Goal: Task Accomplishment & Management: Manage account settings

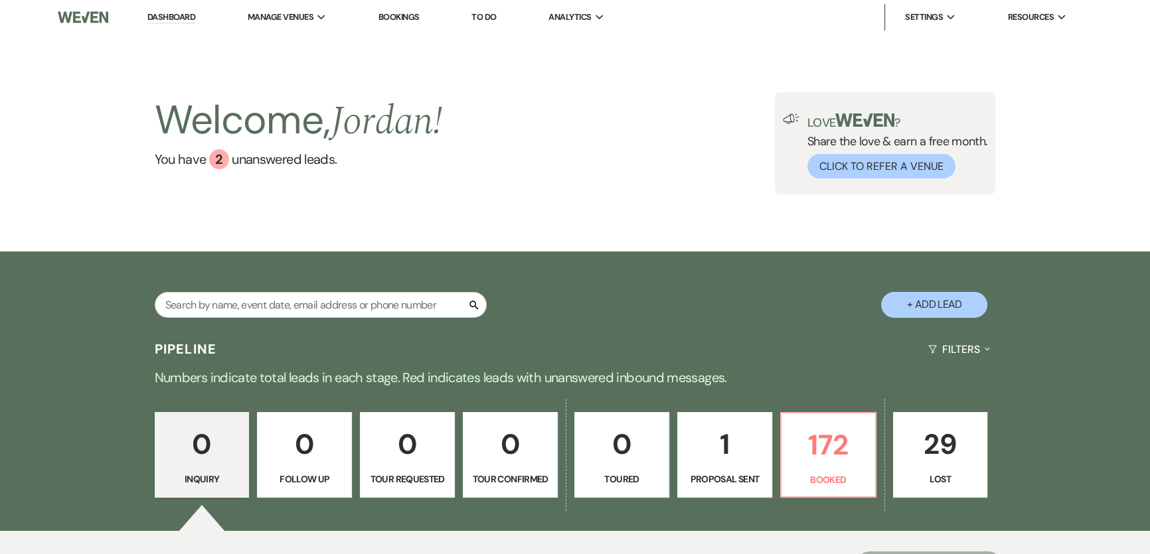
click at [671, 322] on div "Search + Add Lead" at bounding box center [575, 293] width 956 height 70
click at [301, 297] on input "text" at bounding box center [321, 305] width 332 height 26
type input "LATINA"
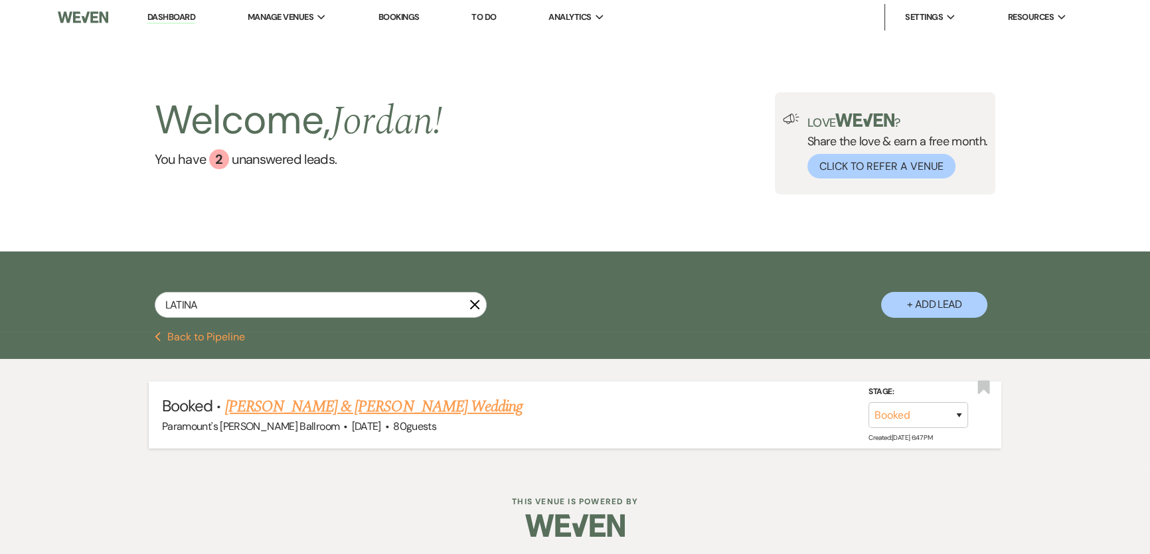
click at [313, 401] on link "Latina Cooper & Stevie Mays's Wedding" at bounding box center [373, 407] width 297 height 24
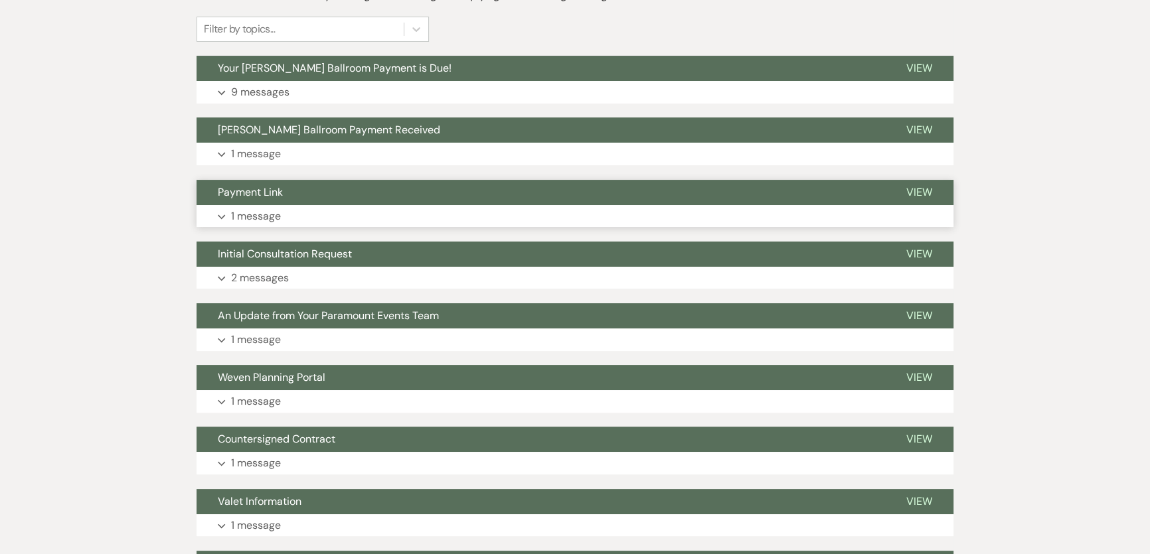
scroll to position [301, 0]
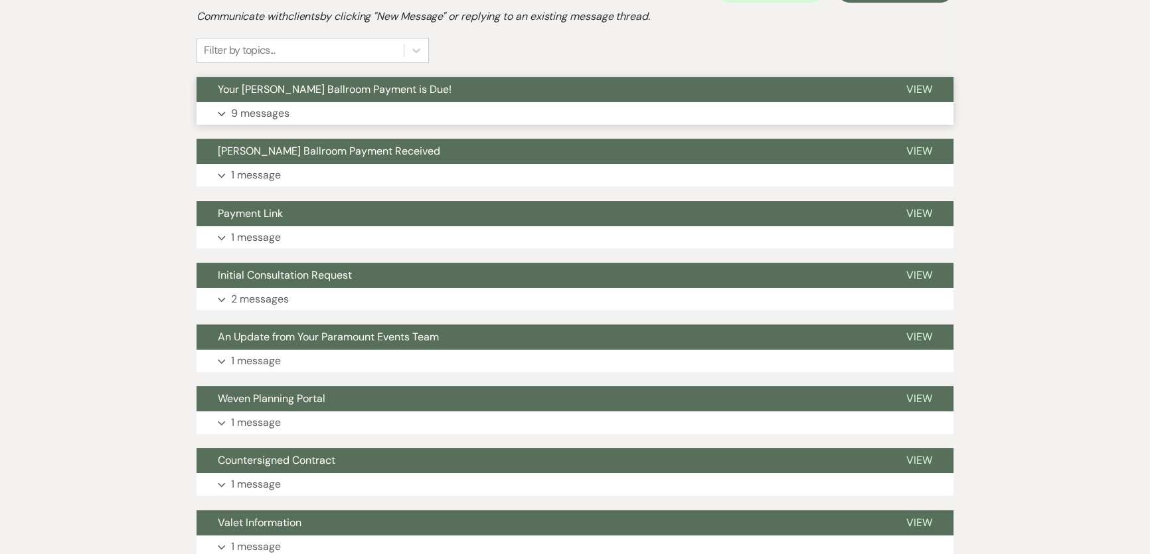
click at [318, 110] on button "Expand 9 messages" at bounding box center [575, 113] width 757 height 23
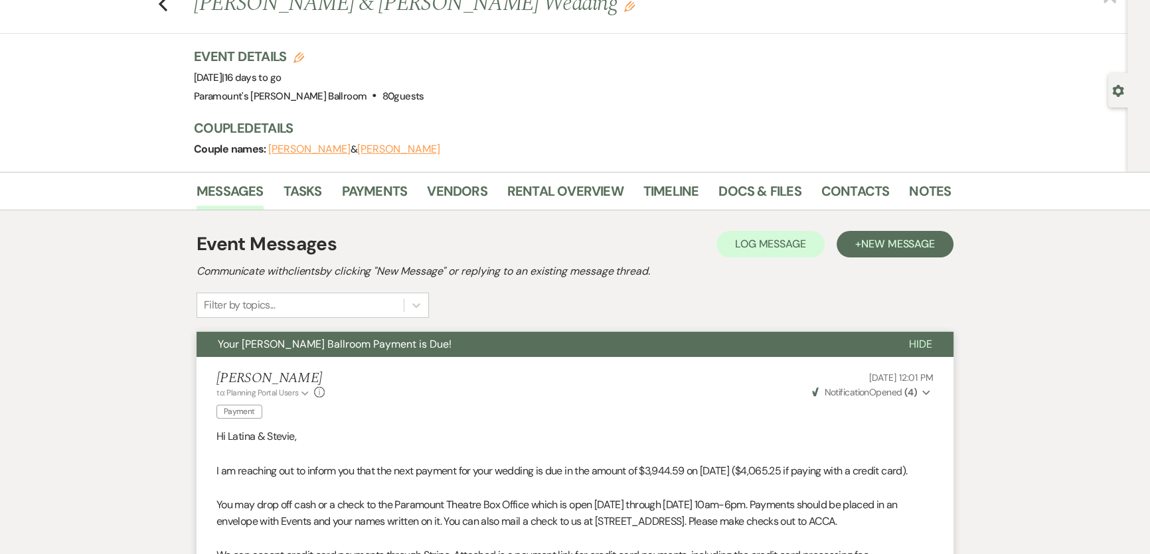
scroll to position [0, 0]
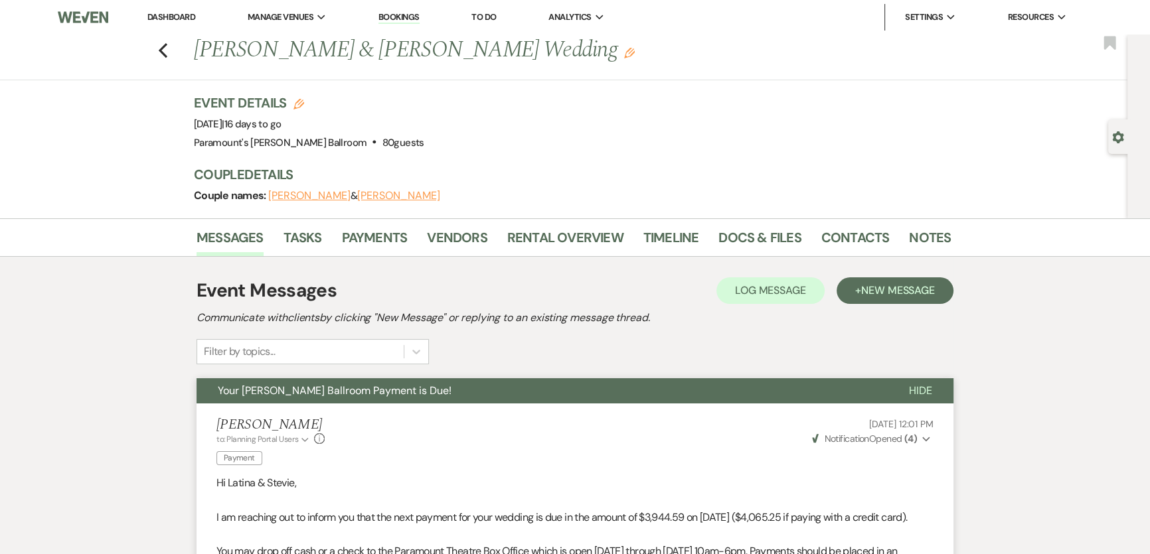
click at [177, 21] on link "Dashboard" at bounding box center [171, 16] width 48 height 11
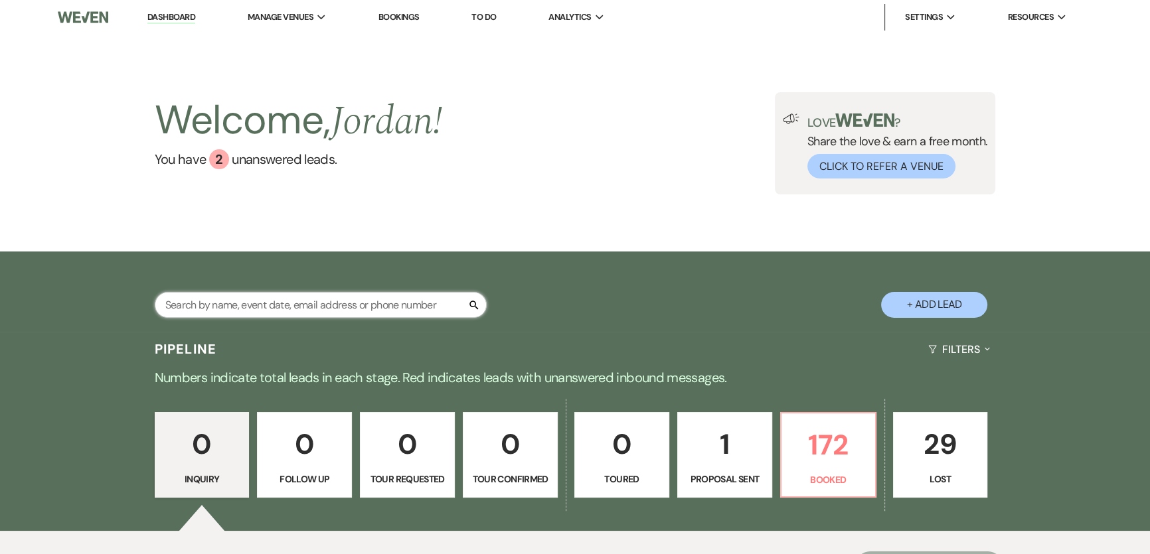
click at [365, 303] on input "text" at bounding box center [321, 305] width 332 height 26
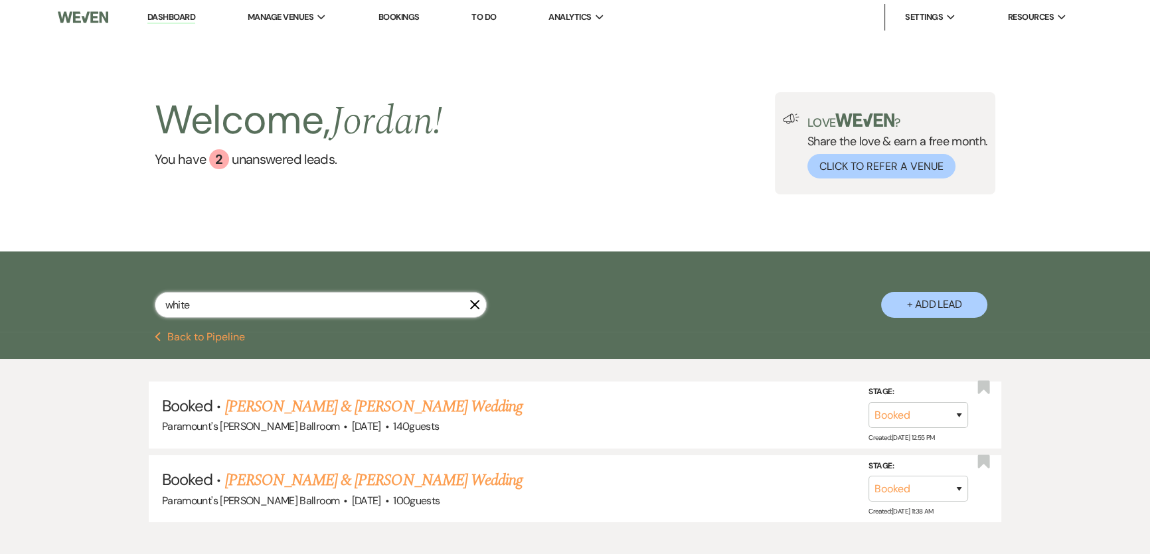
drag, startPoint x: 320, startPoint y: 309, endPoint x: 126, endPoint y: 307, distance: 193.9
click at [126, 307] on div "white X + Add Lead" at bounding box center [575, 293] width 956 height 70
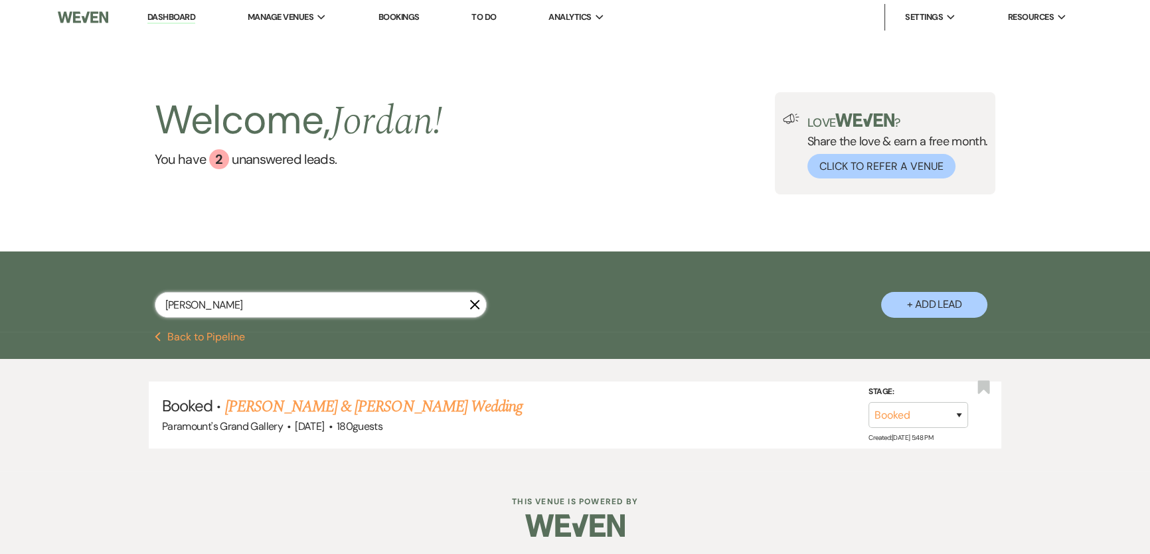
drag, startPoint x: 266, startPoint y: 307, endPoint x: 65, endPoint y: 289, distance: 201.3
click at [65, 289] on div "sauer X + Add Lead" at bounding box center [575, 292] width 1150 height 80
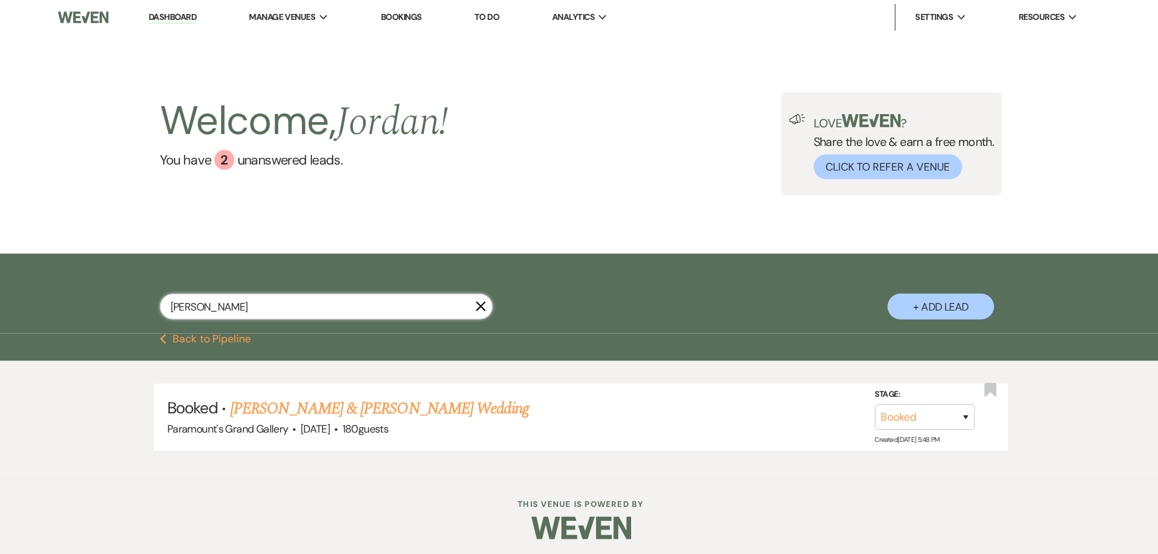
type input "peter"
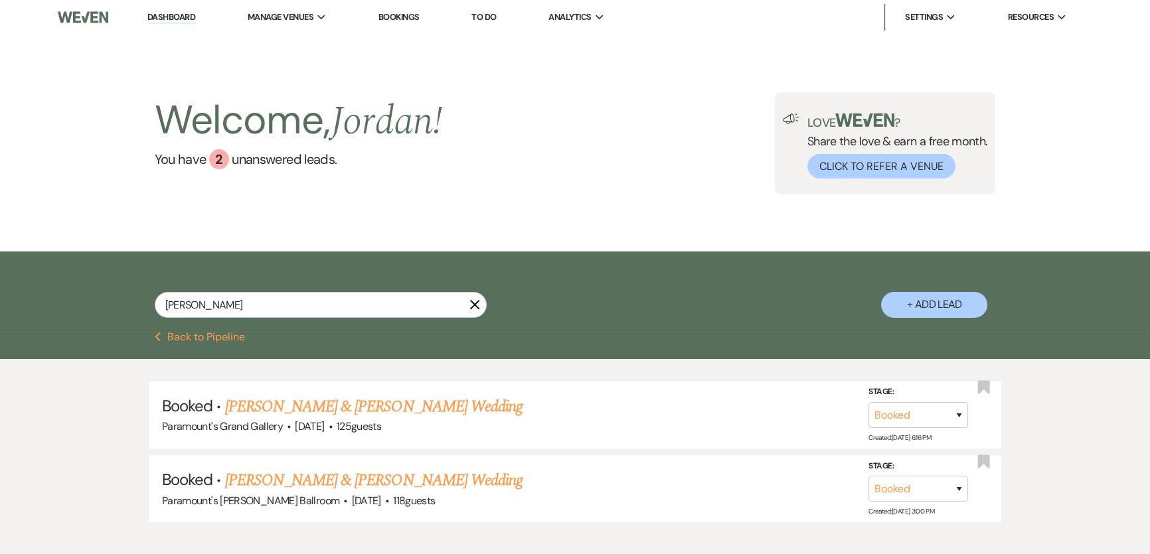
click at [594, 179] on div "Welcome, Jordan ! You have 2 unanswered lead s . Love ? Share the love & earn a…" at bounding box center [575, 143] width 956 height 102
click at [181, 15] on link "Dashboard" at bounding box center [171, 17] width 48 height 13
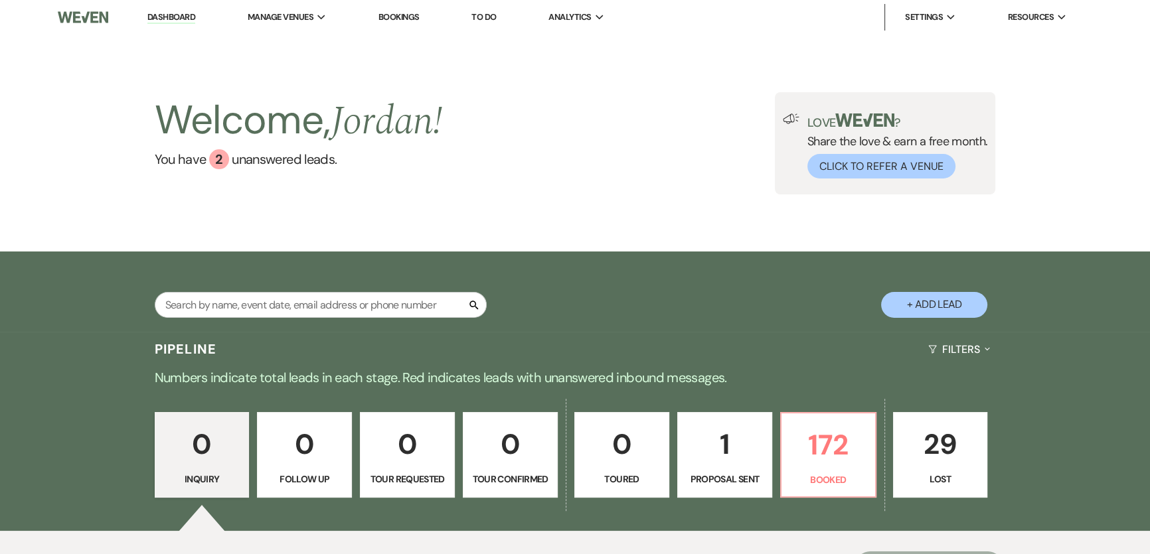
click at [179, 23] on li "Dashboard" at bounding box center [171, 17] width 61 height 27
click at [178, 17] on link "Dashboard" at bounding box center [171, 17] width 48 height 13
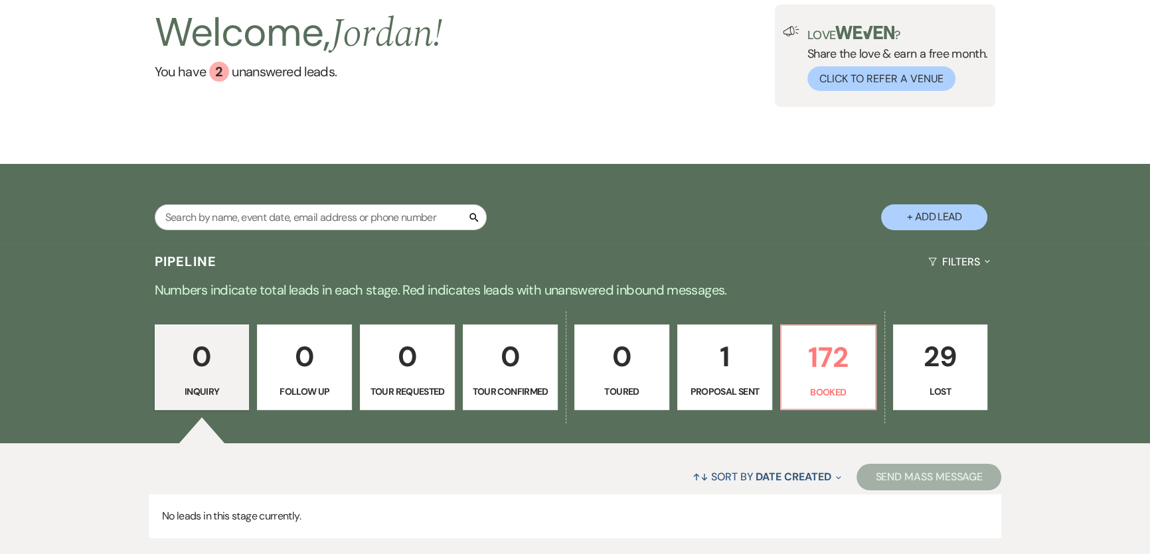
scroll to position [173, 0]
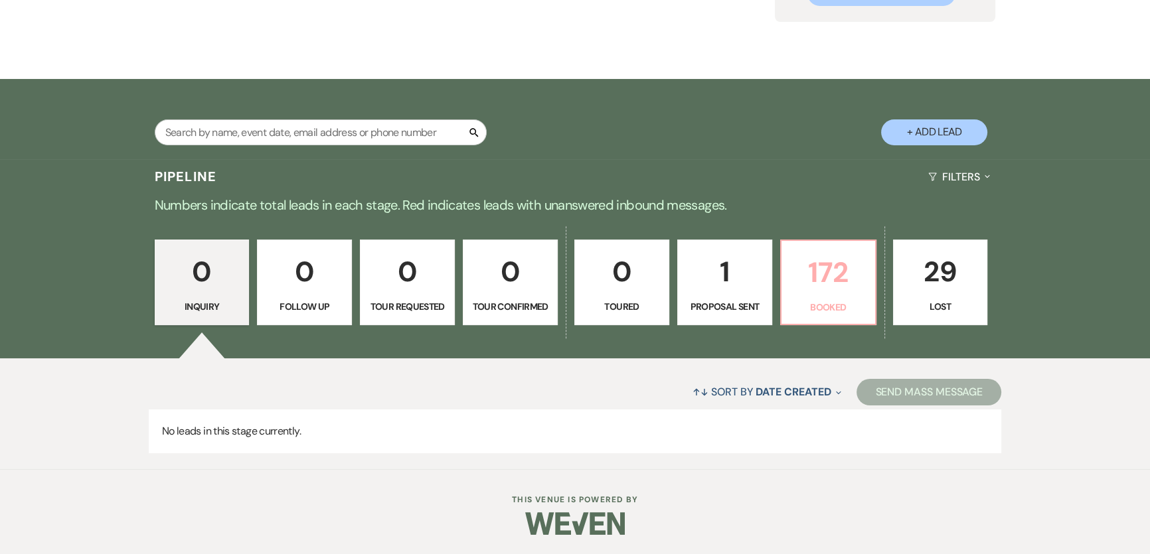
click at [813, 280] on p "172" at bounding box center [828, 272] width 78 height 44
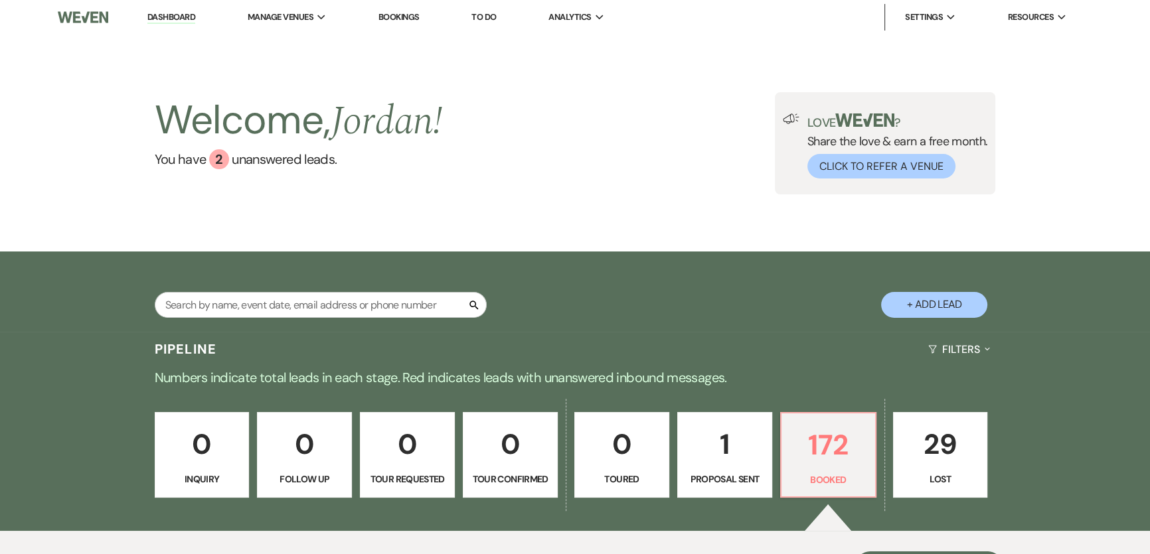
click at [159, 18] on link "Dashboard" at bounding box center [171, 17] width 48 height 13
